Goal: Task Accomplishment & Management: Complete application form

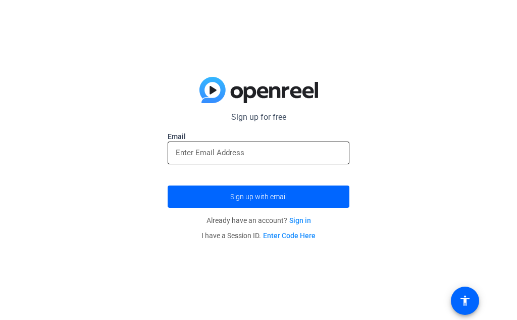
click at [257, 159] on div at bounding box center [259, 152] width 166 height 23
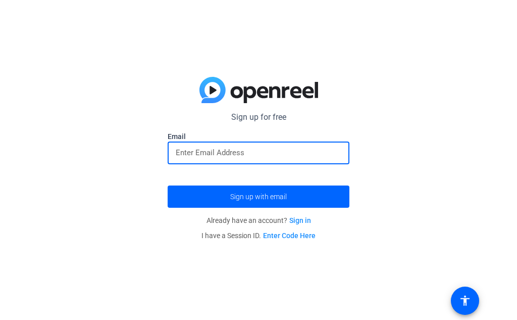
click at [258, 156] on input "email" at bounding box center [259, 153] width 166 height 12
click at [168, 185] on button "Sign up with email" at bounding box center [259, 196] width 182 height 22
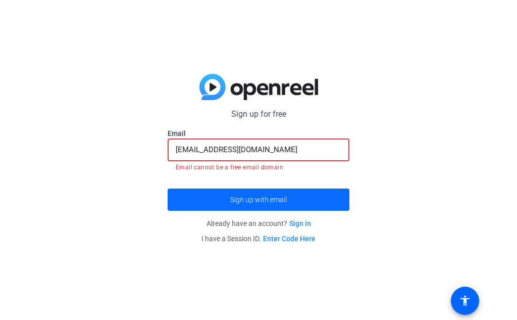
click at [261, 190] on span "submit" at bounding box center [259, 199] width 182 height 24
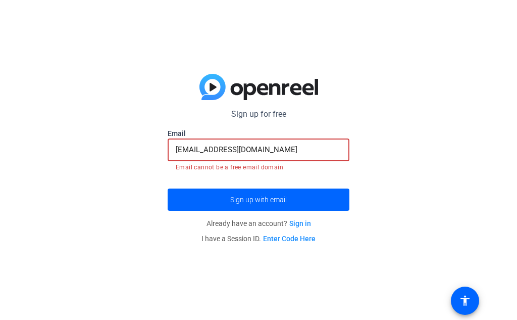
drag, startPoint x: 285, startPoint y: 149, endPoint x: 223, endPoint y: 154, distance: 62.9
click at [223, 153] on input "[EMAIL_ADDRESS][DOMAIN_NAME]" at bounding box center [259, 149] width 166 height 12
click at [222, 155] on input "[EMAIL_ADDRESS][DOMAIN_NAME]" at bounding box center [259, 149] width 166 height 12
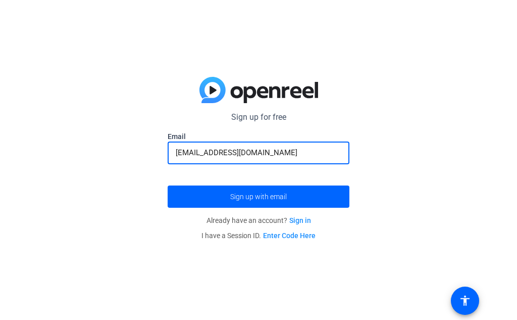
type input "[EMAIL_ADDRESS][DOMAIN_NAME]"
click at [168, 185] on button "Sign up with email" at bounding box center [259, 196] width 182 height 22
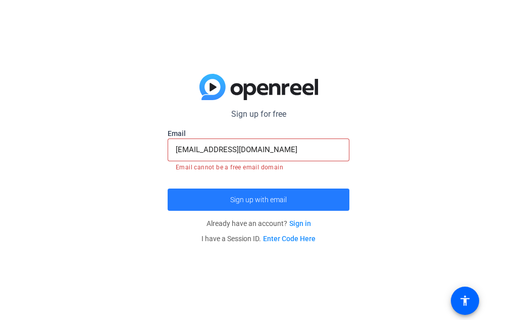
click at [275, 200] on span "Sign up with email" at bounding box center [258, 200] width 57 height 0
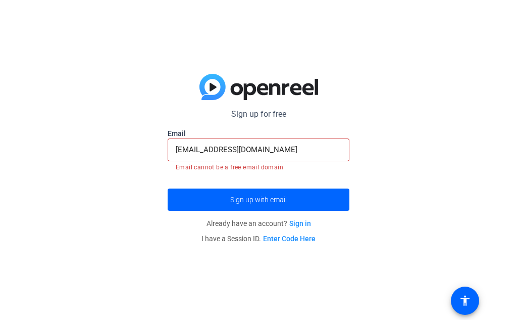
click at [292, 223] on link "Sign in" at bounding box center [301, 223] width 22 height 8
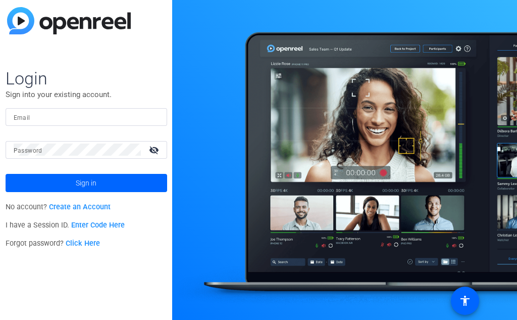
drag, startPoint x: 29, startPoint y: 128, endPoint x: 28, endPoint y: 117, distance: 10.7
click at [29, 125] on mat-form-field "Email" at bounding box center [87, 124] width 162 height 33
click at [29, 117] on mat-label "Email" at bounding box center [22, 117] width 17 height 7
click at [29, 117] on input "Email" at bounding box center [87, 117] width 146 height 12
